Goal: Information Seeking & Learning: Check status

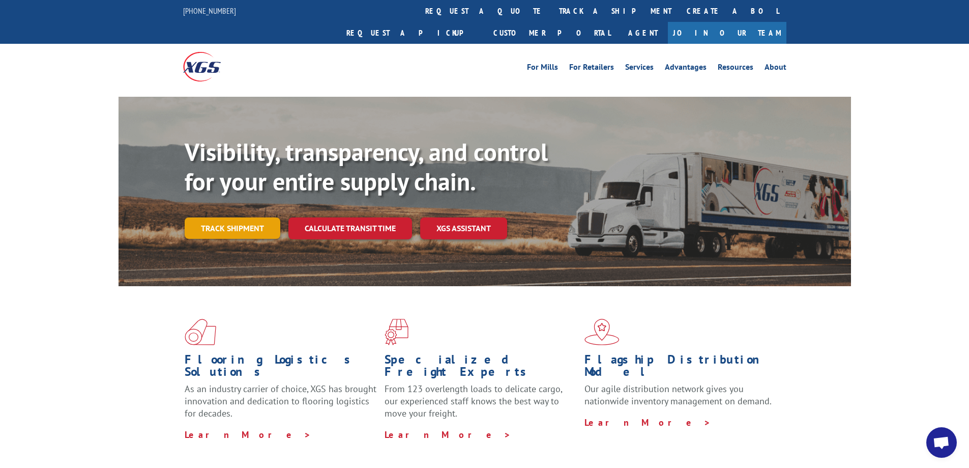
click at [205, 217] on link "Track shipment" at bounding box center [233, 227] width 96 height 21
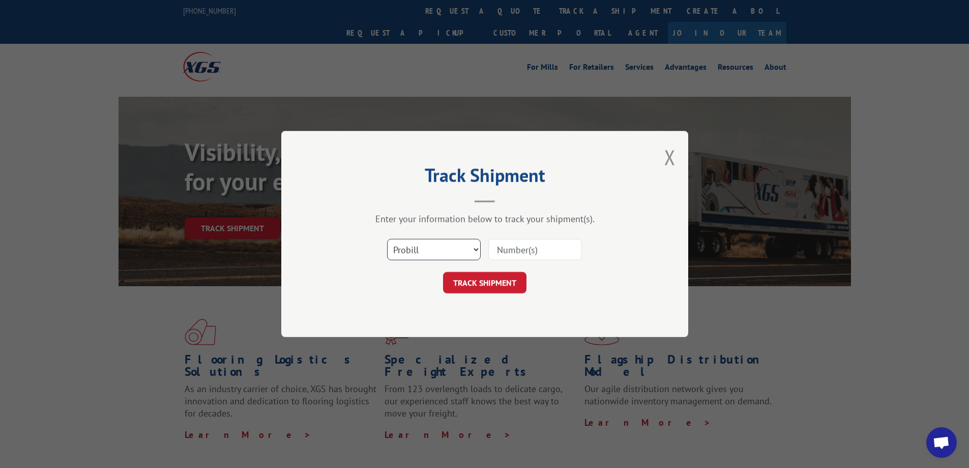
click at [428, 251] on select "Select category... Probill BOL PO" at bounding box center [434, 249] width 94 height 21
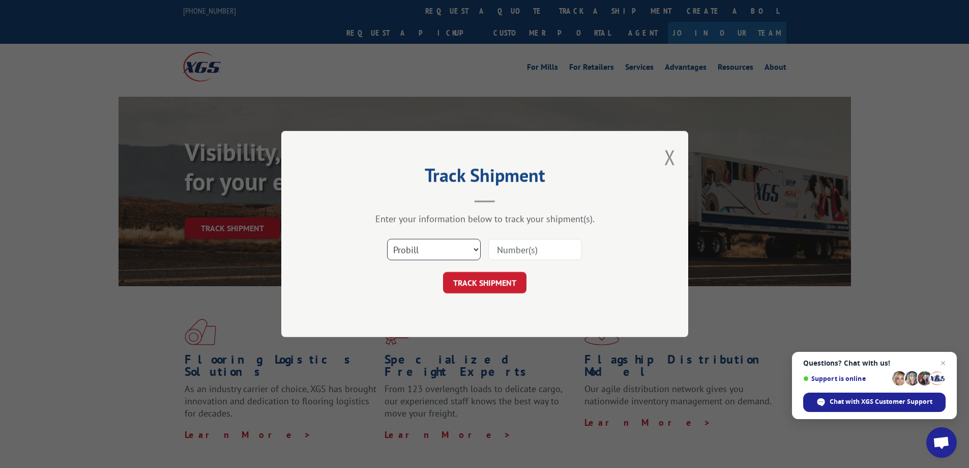
select select "po"
click at [387, 239] on select "Select category... Probill BOL PO" at bounding box center [434, 249] width 94 height 21
click at [514, 250] on input at bounding box center [536, 249] width 94 height 21
type input "vc005058"
click at [476, 280] on button "TRACK SHIPMENT" at bounding box center [484, 282] width 83 height 21
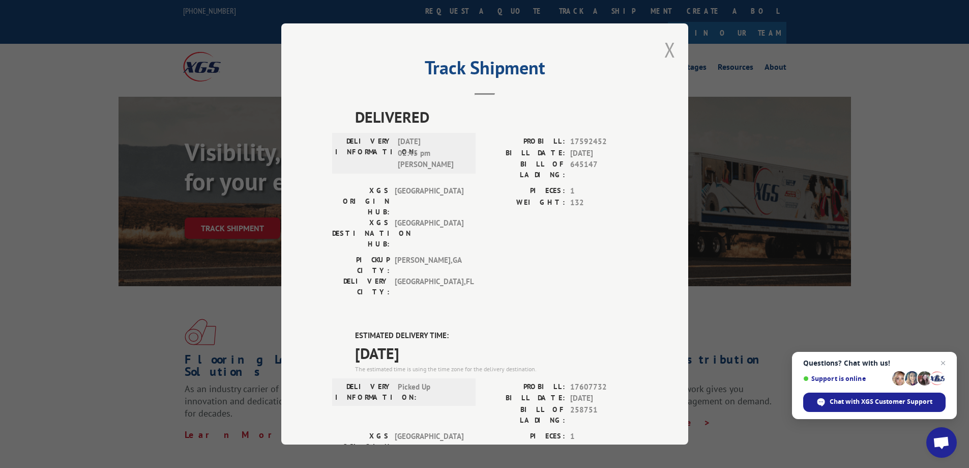
click at [666, 44] on button "Close modal" at bounding box center [670, 49] width 11 height 27
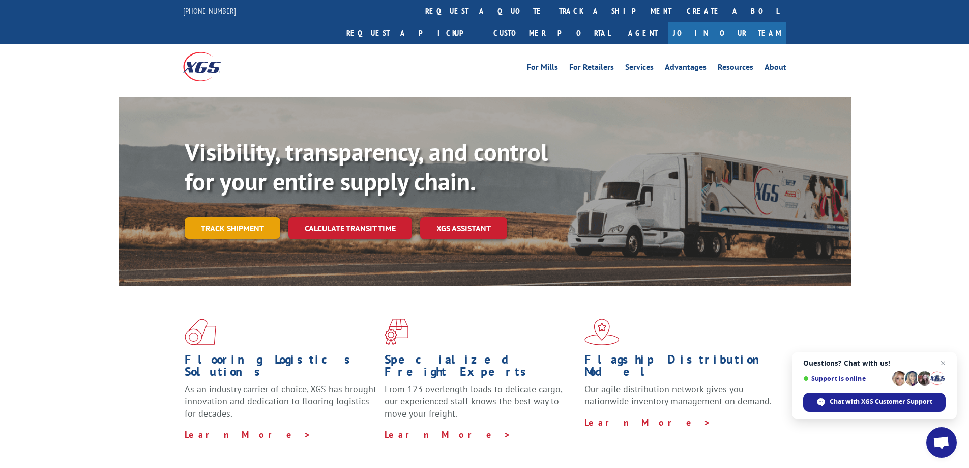
click at [216, 217] on link "Track shipment" at bounding box center [233, 227] width 96 height 21
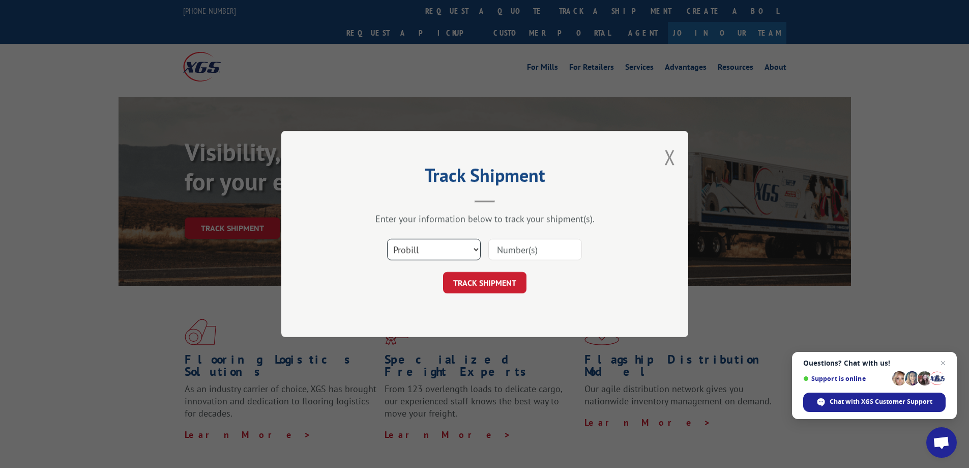
click at [431, 251] on select "Select category... Probill BOL PO" at bounding box center [434, 249] width 94 height 21
select select "po"
click at [387, 239] on select "Select category... Probill BOL PO" at bounding box center [434, 249] width 94 height 21
click at [513, 248] on input at bounding box center [536, 249] width 94 height 21
type input "vc005084"
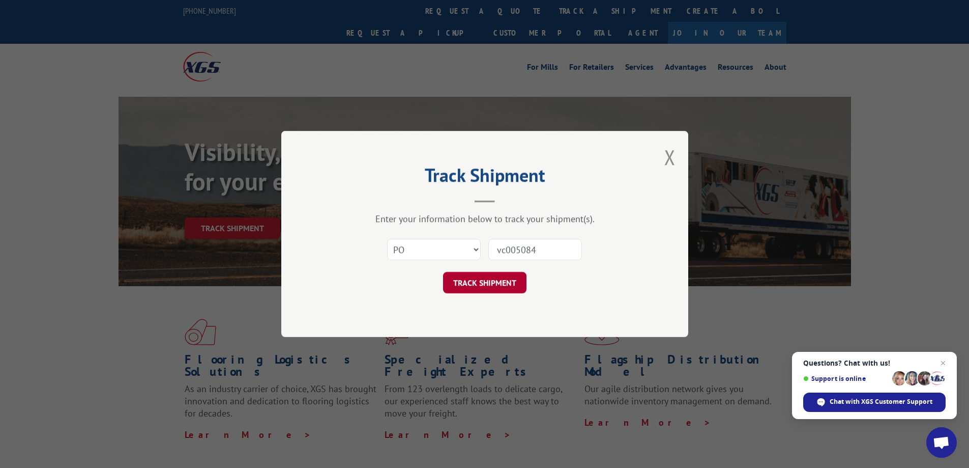
click at [505, 285] on button "TRACK SHIPMENT" at bounding box center [484, 282] width 83 height 21
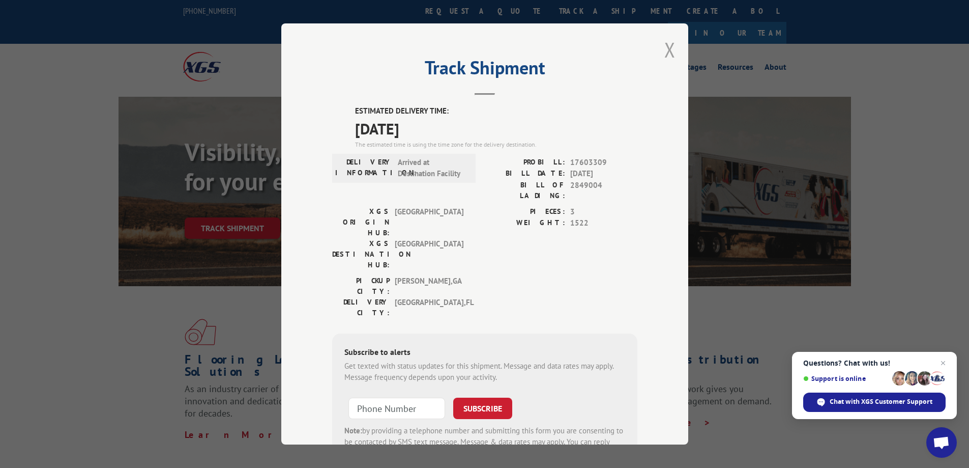
click at [668, 52] on button "Close modal" at bounding box center [670, 49] width 11 height 27
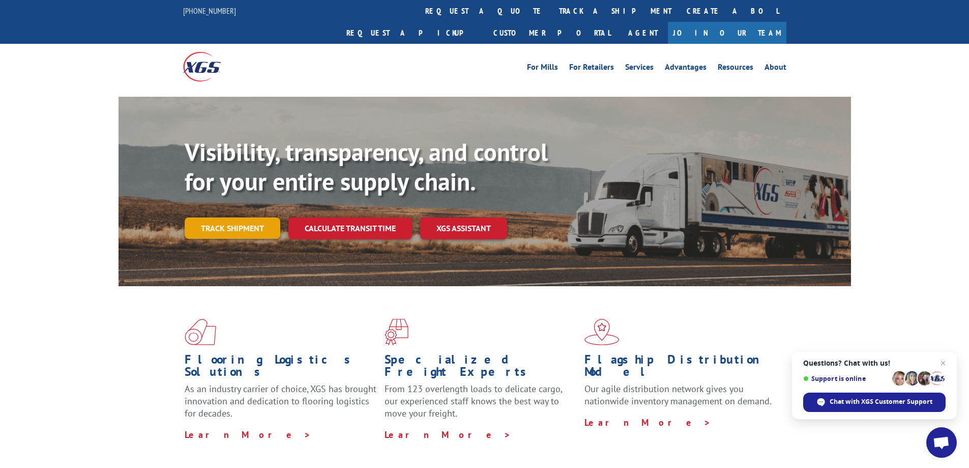
click at [238, 217] on link "Track shipment" at bounding box center [233, 227] width 96 height 21
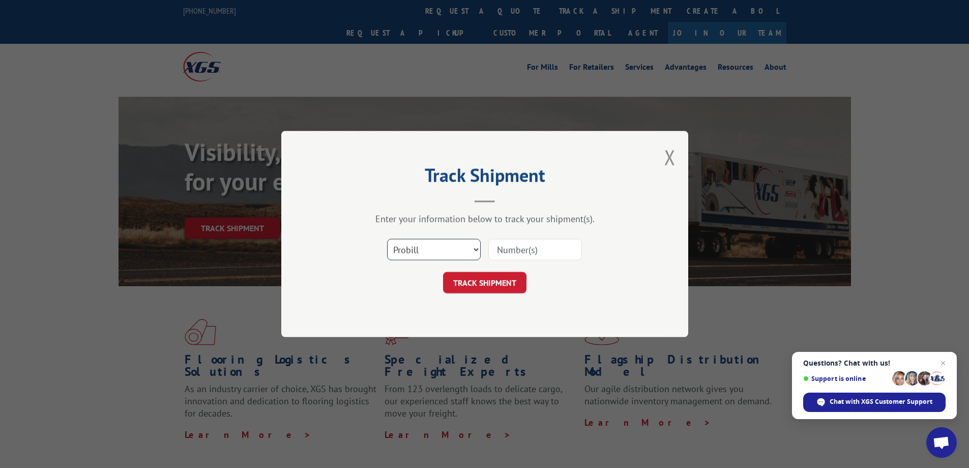
click at [432, 253] on select "Select category... Probill BOL PO" at bounding box center [434, 249] width 94 height 21
select select "po"
click at [387, 239] on select "Select category... Probill BOL PO" at bounding box center [434, 249] width 94 height 21
click at [518, 248] on input at bounding box center [536, 249] width 94 height 21
type input "vc005011"
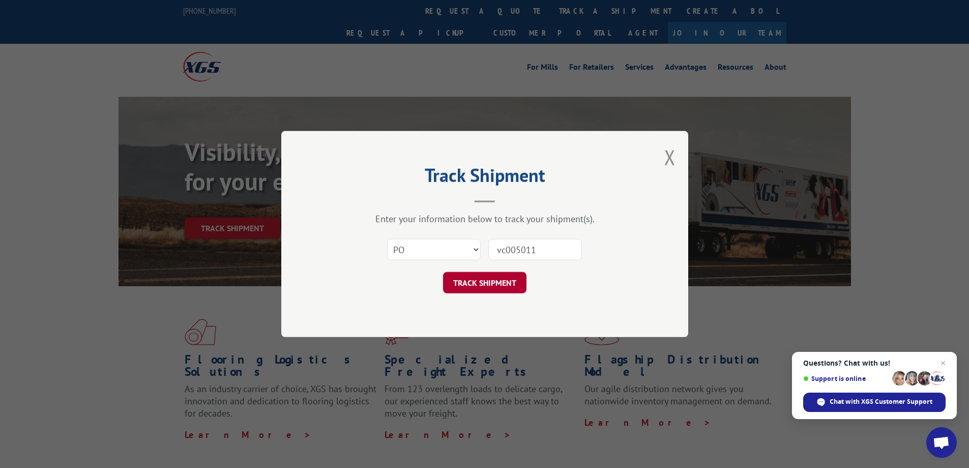
click at [491, 284] on button "TRACK SHIPMENT" at bounding box center [484, 282] width 83 height 21
